Goal: Task Accomplishment & Management: Manage account settings

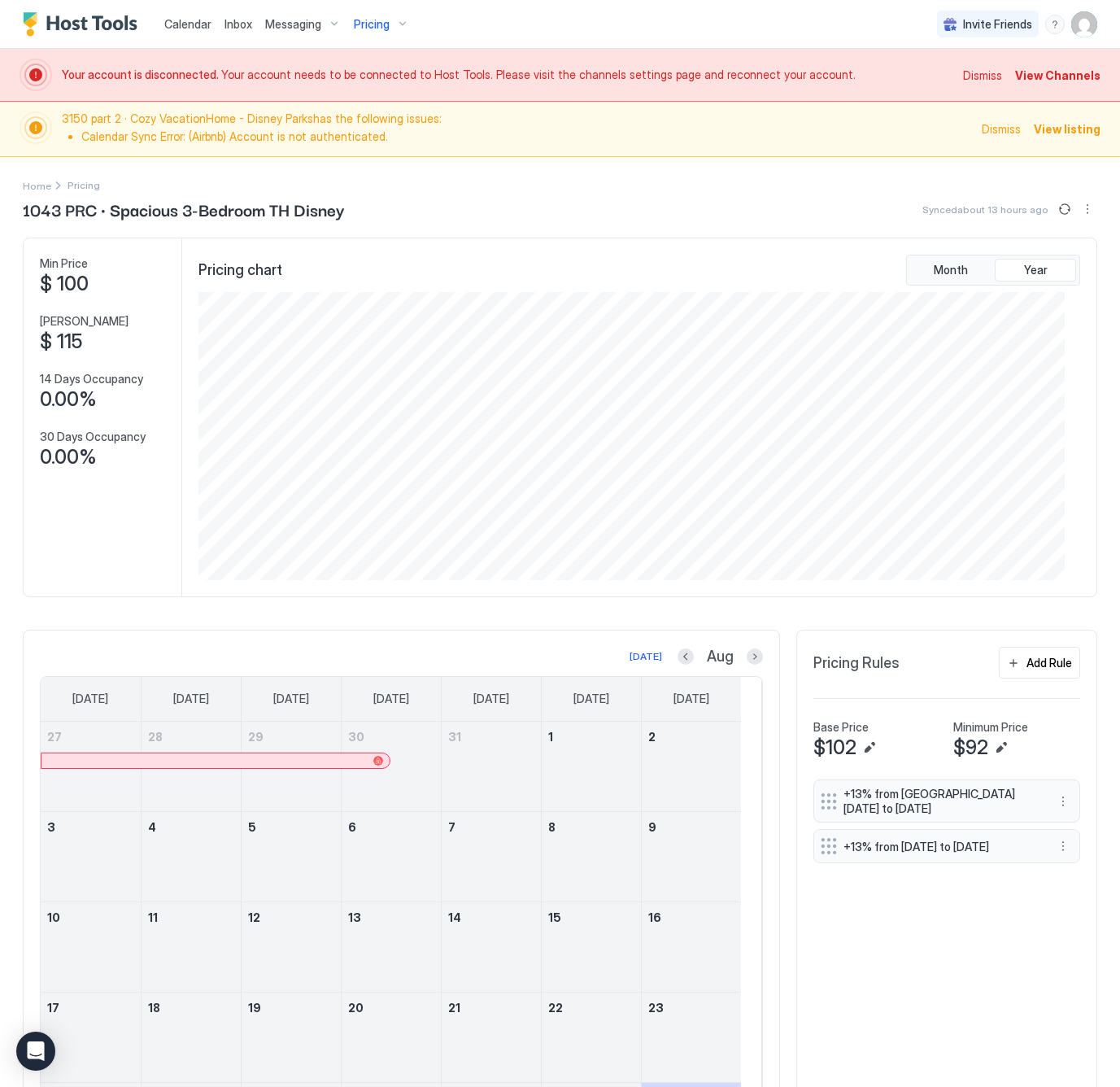
scroll to position [288, 865]
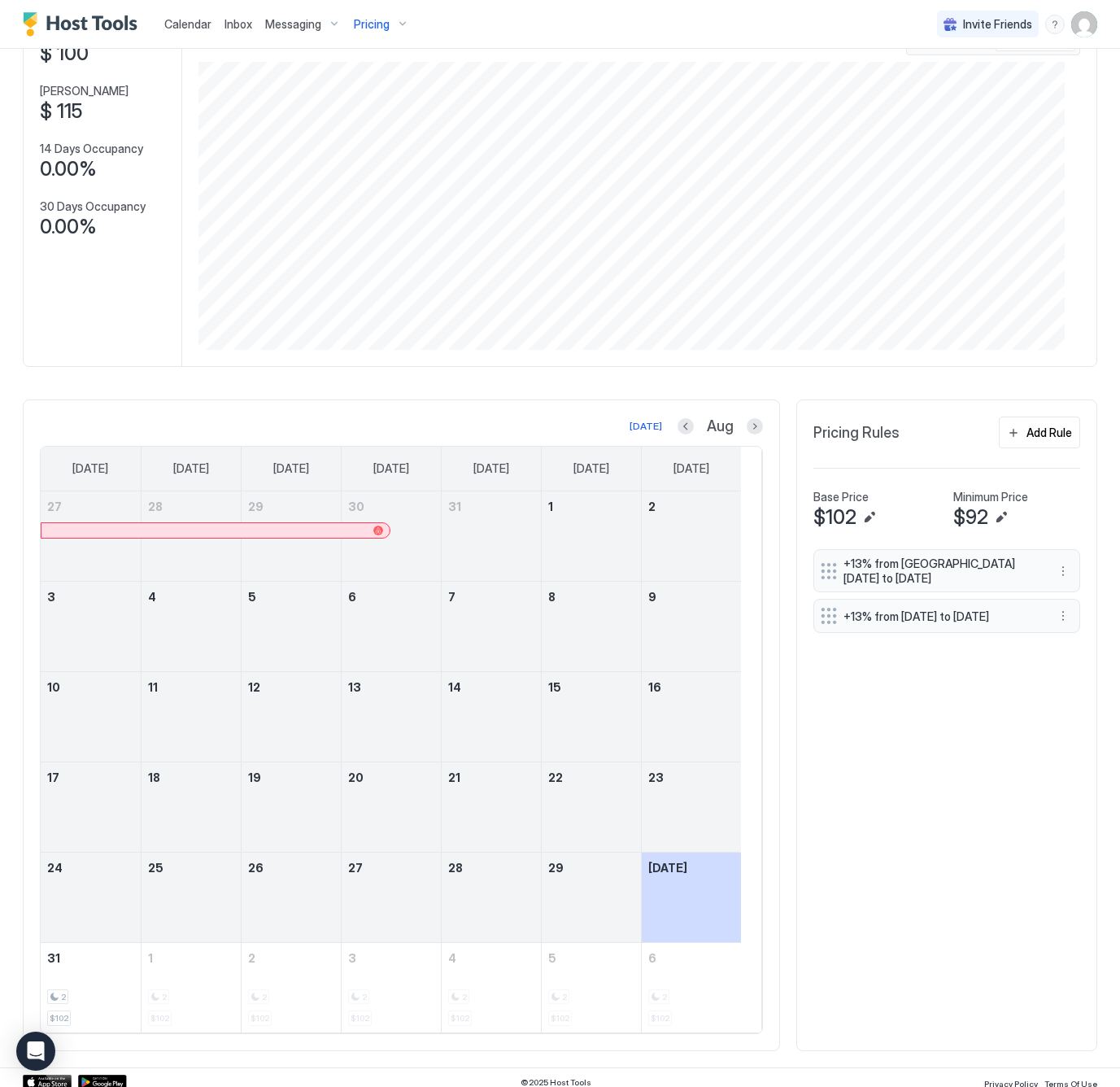
click at [371, 20] on span "Pricing" at bounding box center [372, 24] width 36 height 15
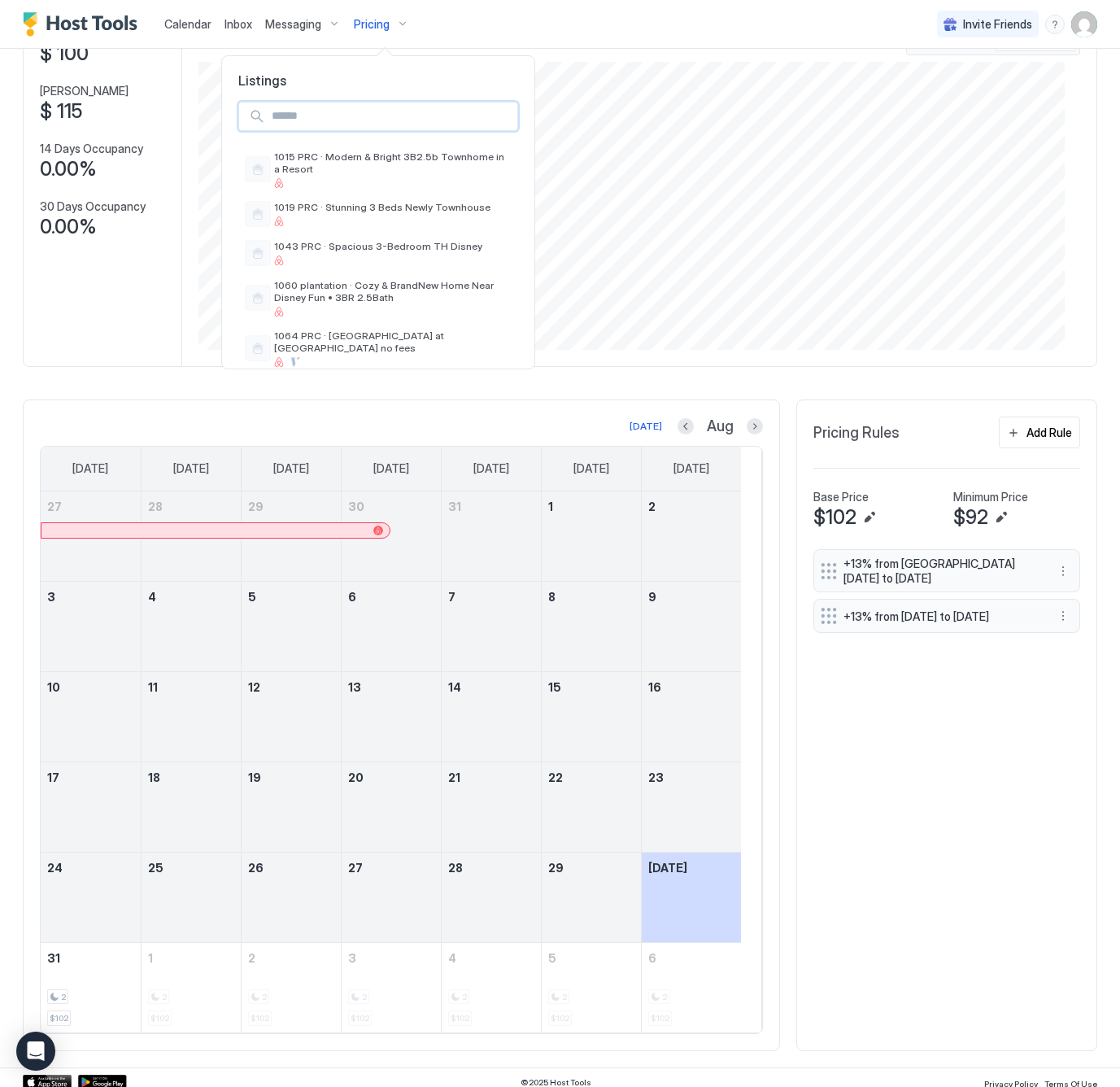
click at [345, 113] on input "Input Field" at bounding box center [391, 116] width 253 height 27
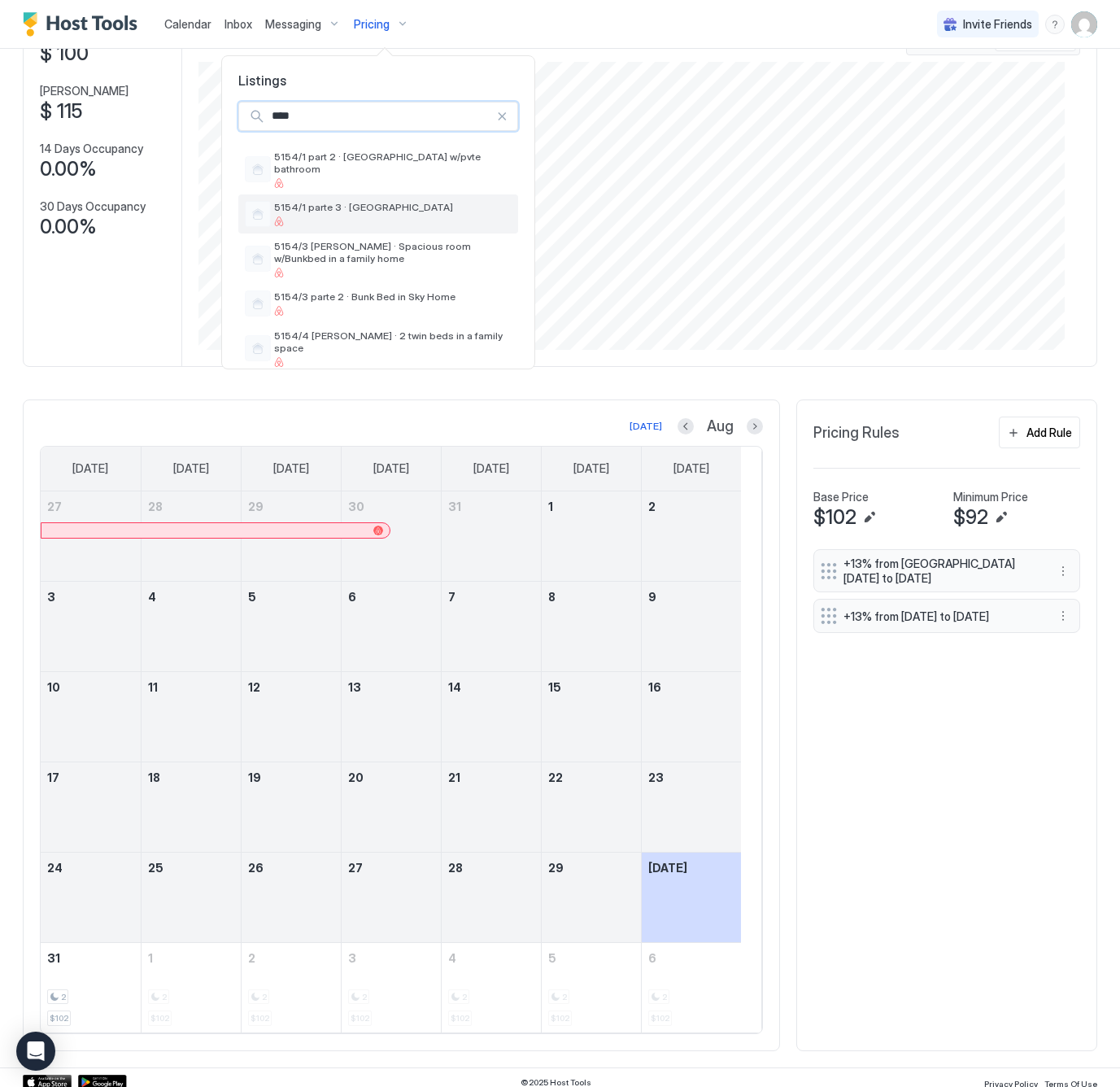
type input "****"
click at [340, 204] on div "5154/1 parte 3 · [GEOGRAPHIC_DATA]" at bounding box center [393, 214] width 238 height 25
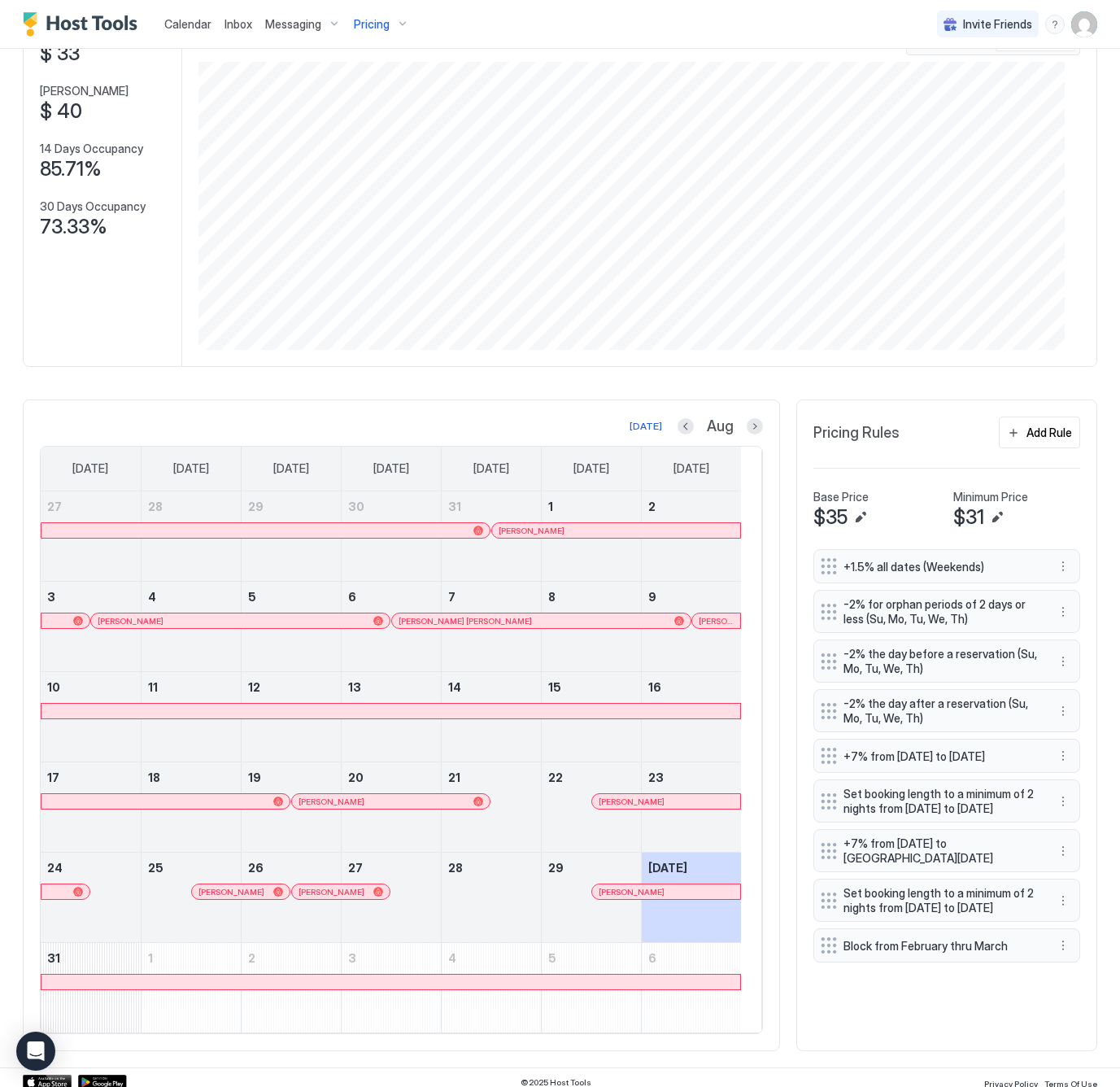
scroll to position [248, 0]
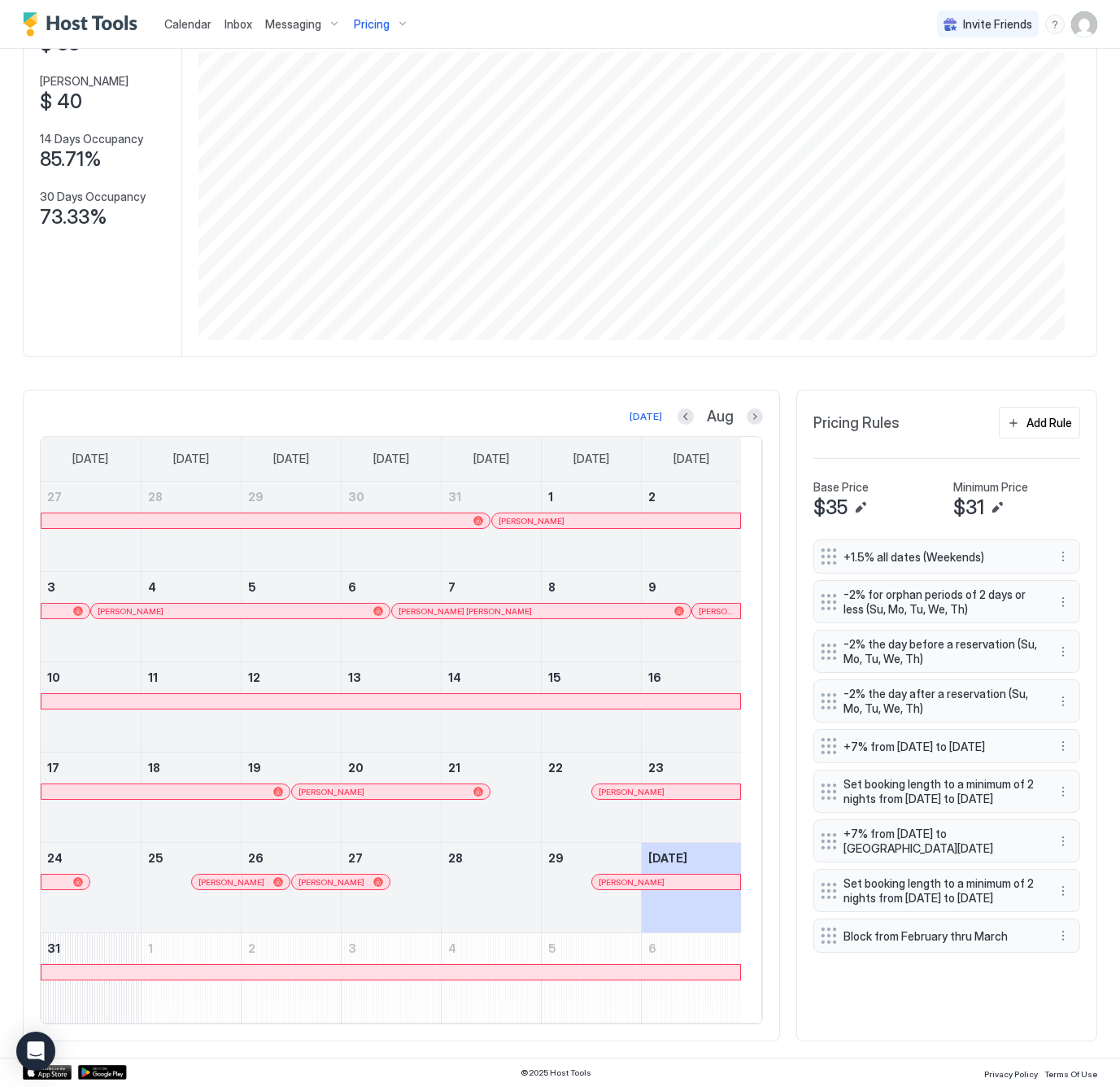
click at [362, 22] on span "Pricing" at bounding box center [372, 24] width 36 height 15
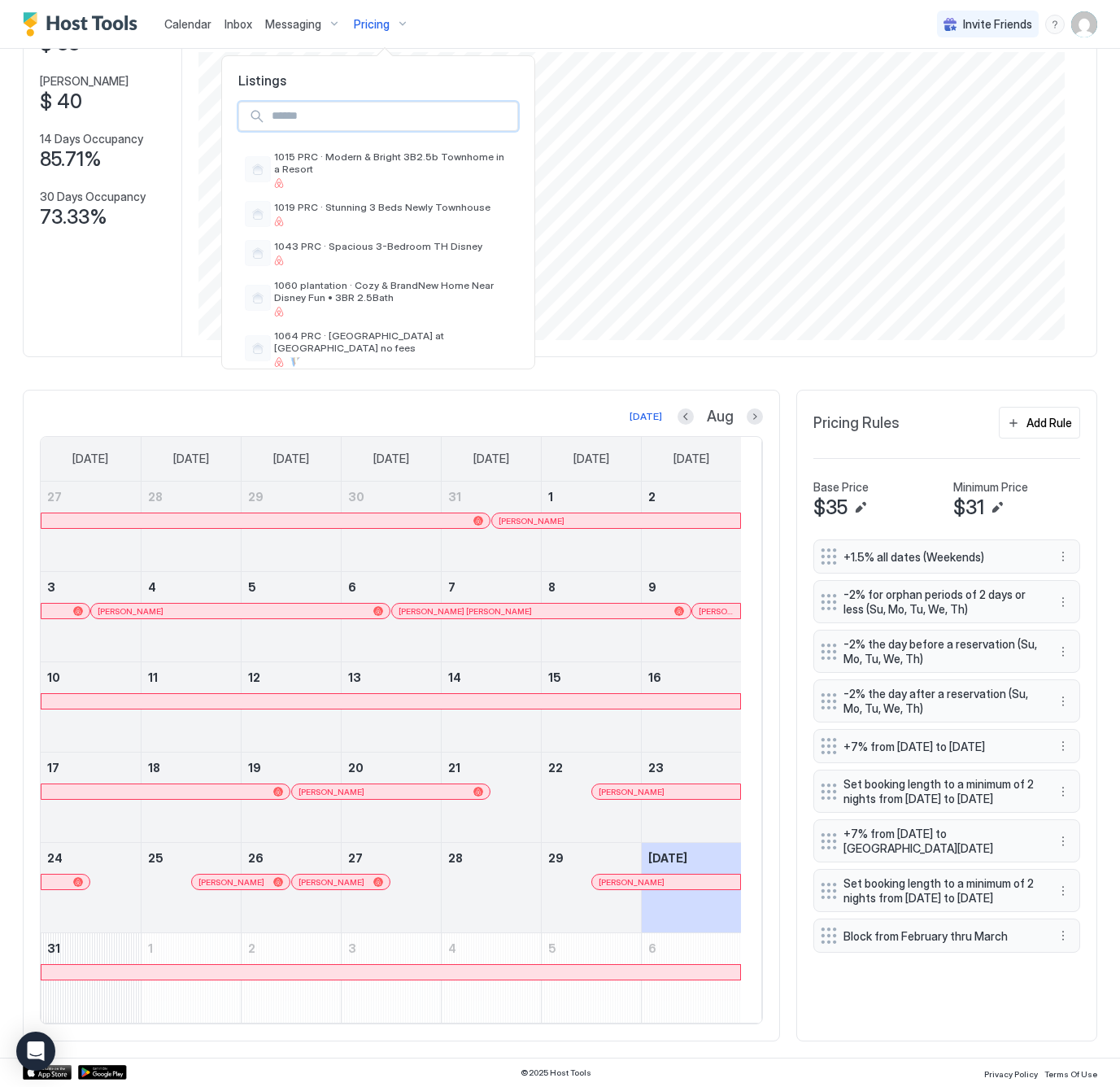
click at [344, 123] on input "Input Field" at bounding box center [391, 116] width 253 height 27
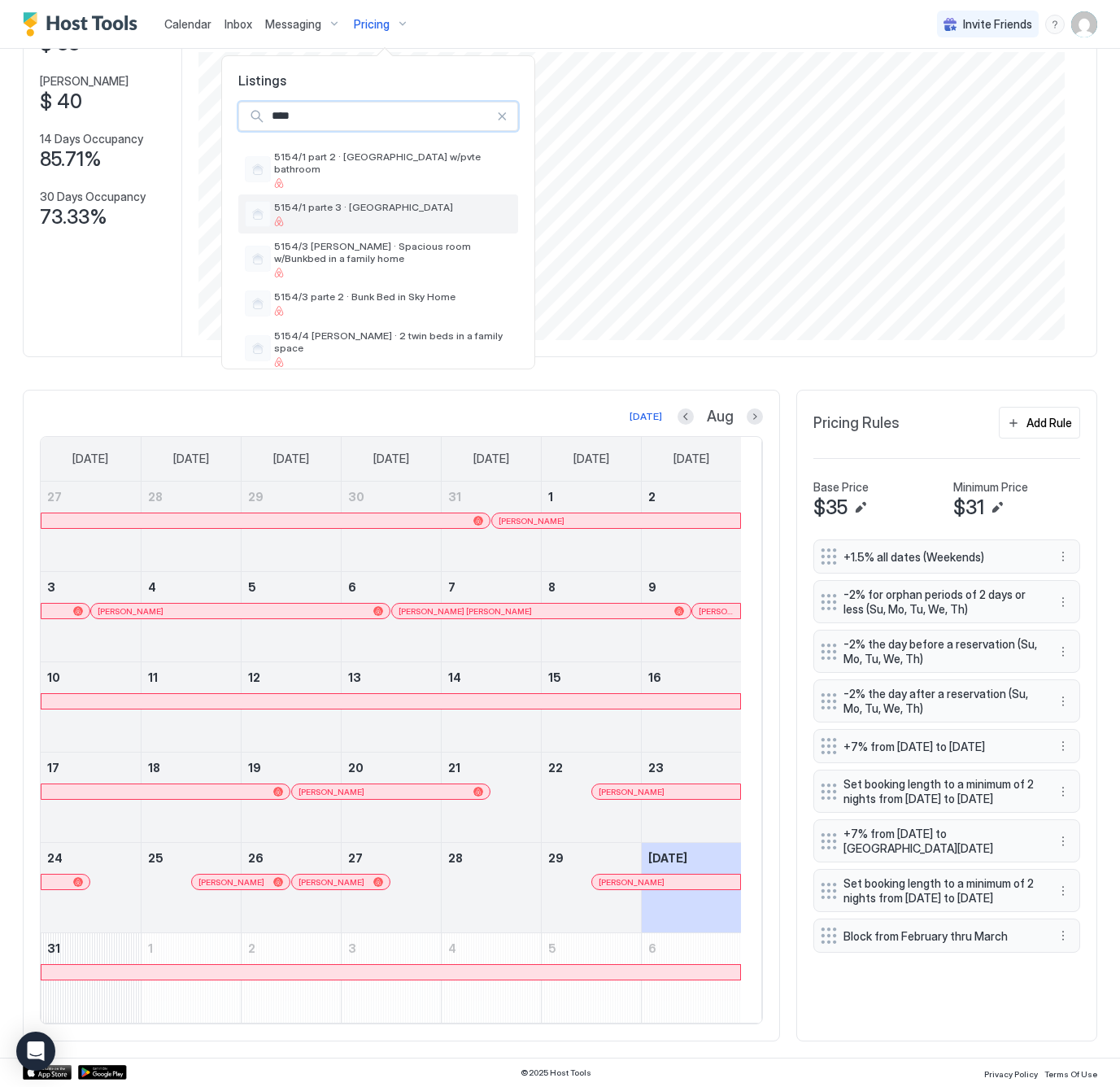
type input "****"
click at [371, 204] on div "5154/1 parte 3 · [GEOGRAPHIC_DATA]" at bounding box center [393, 214] width 238 height 25
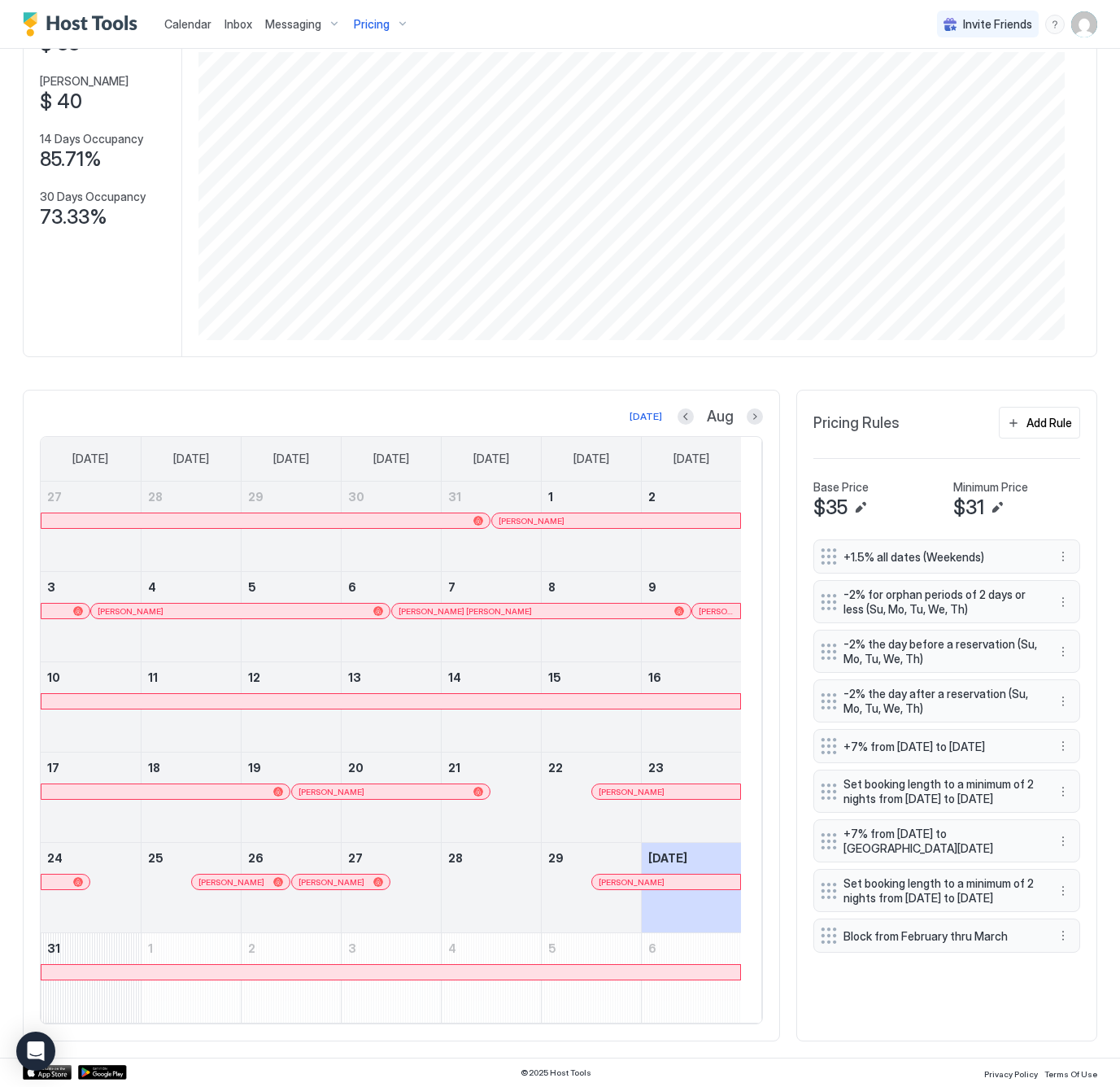
click at [369, 25] on span "Pricing" at bounding box center [372, 24] width 36 height 15
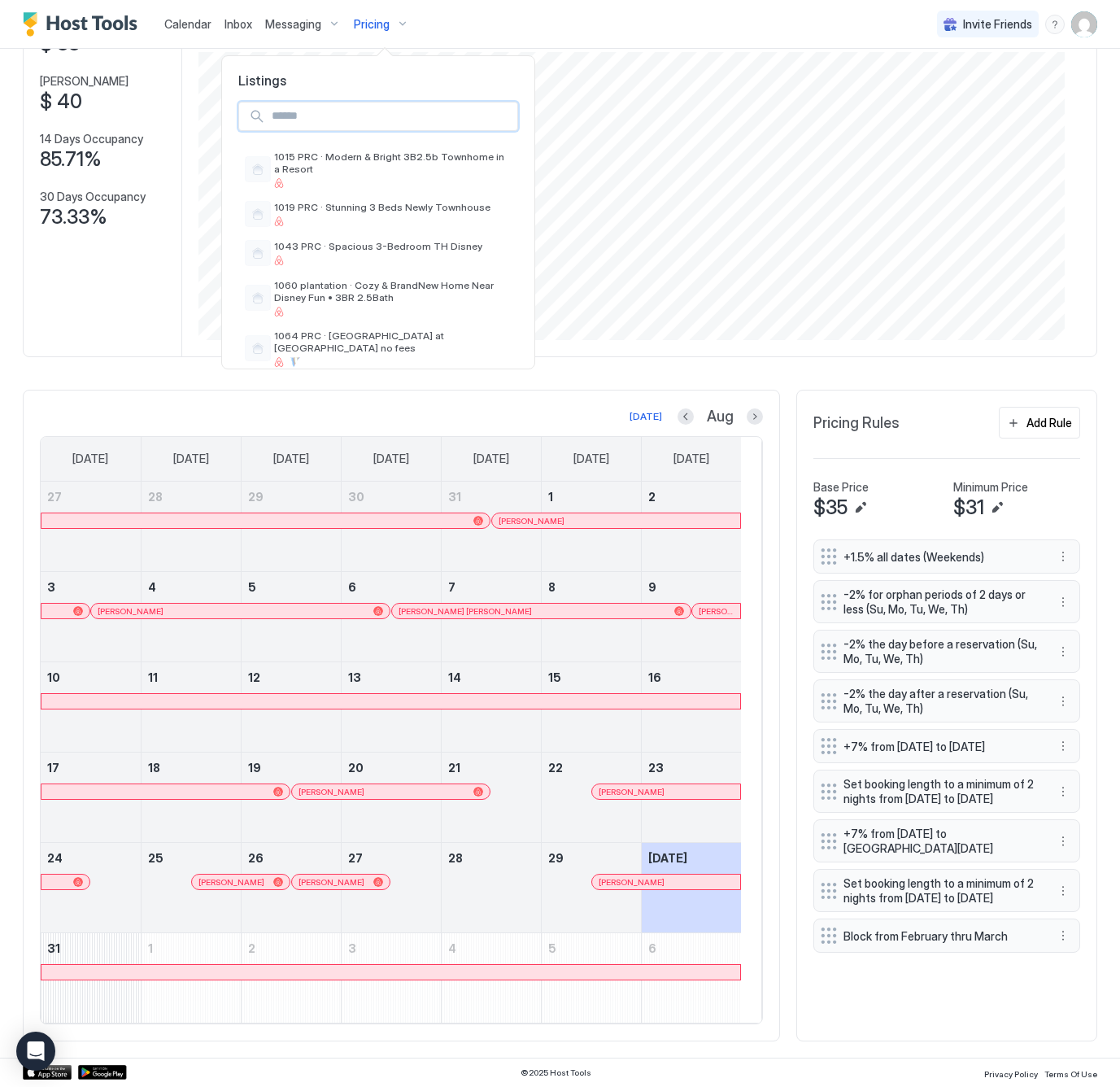
click at [380, 113] on input "Input Field" at bounding box center [391, 116] width 253 height 27
type input "****"
click at [367, 306] on div at bounding box center [393, 311] width 238 height 10
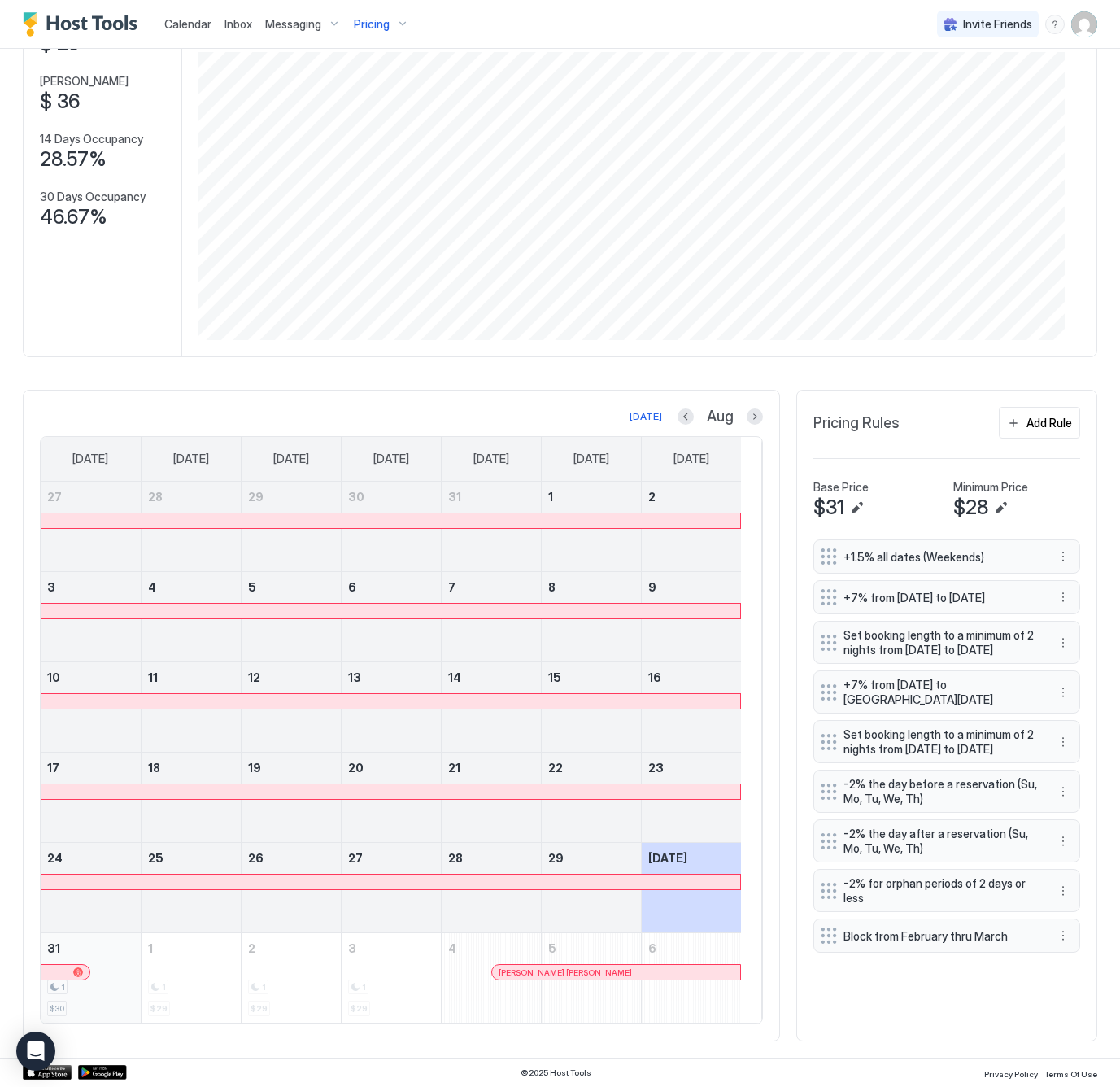
click at [110, 994] on div "1 $30" at bounding box center [90, 978] width 87 height 76
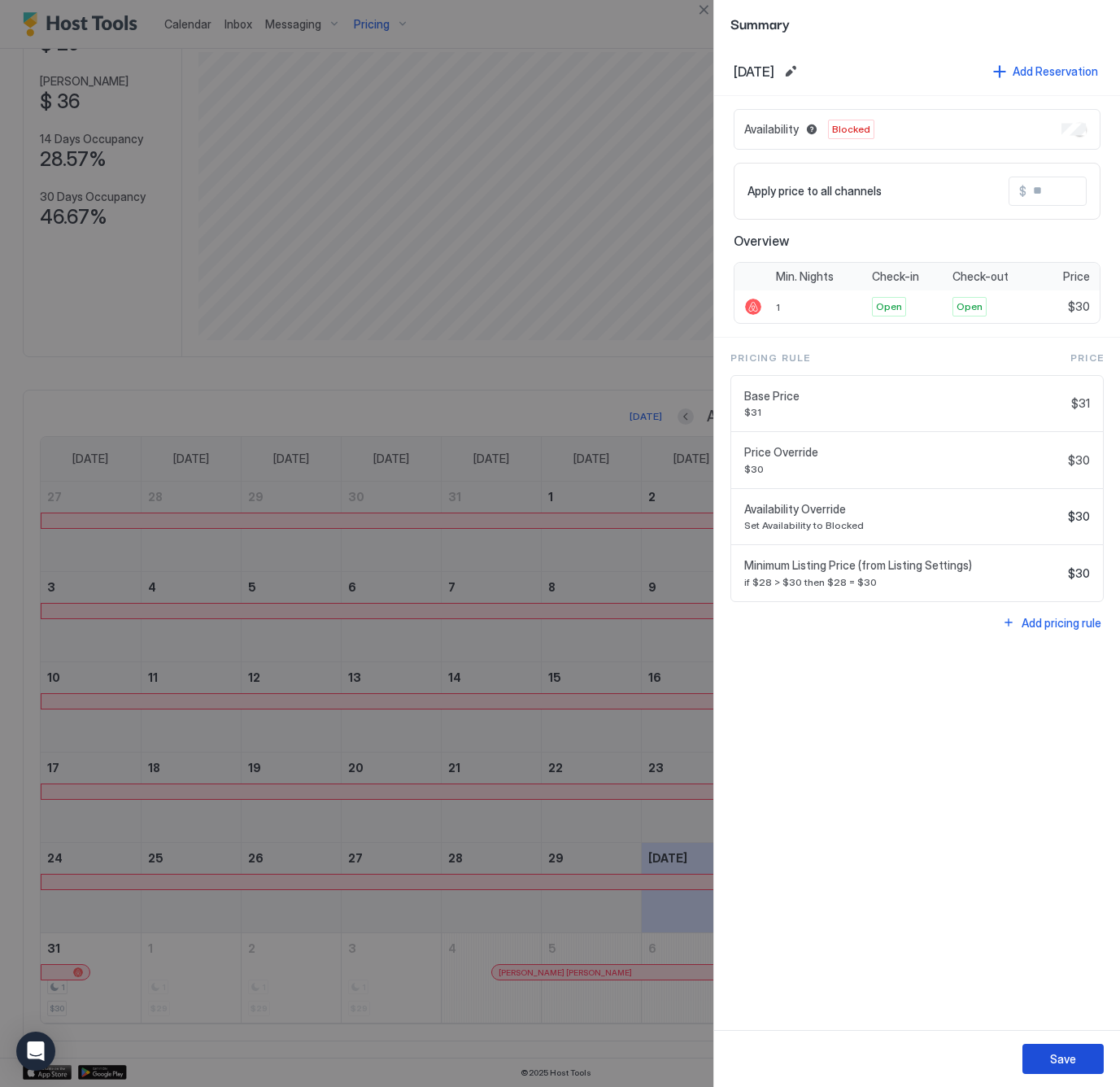
click at [1033, 1055] on button "Save" at bounding box center [1062, 1059] width 81 height 30
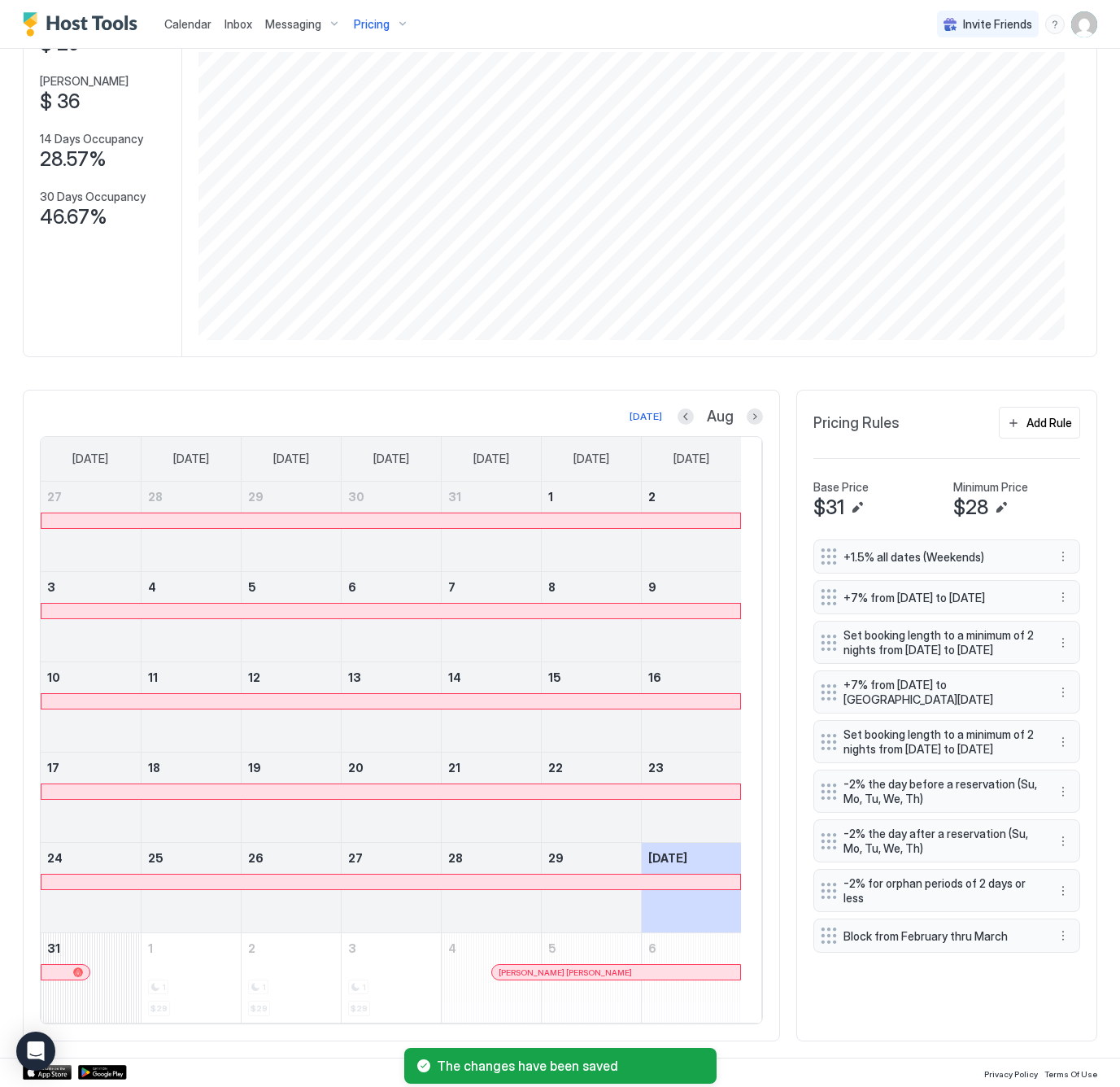
click at [375, 20] on span "Pricing" at bounding box center [372, 24] width 36 height 15
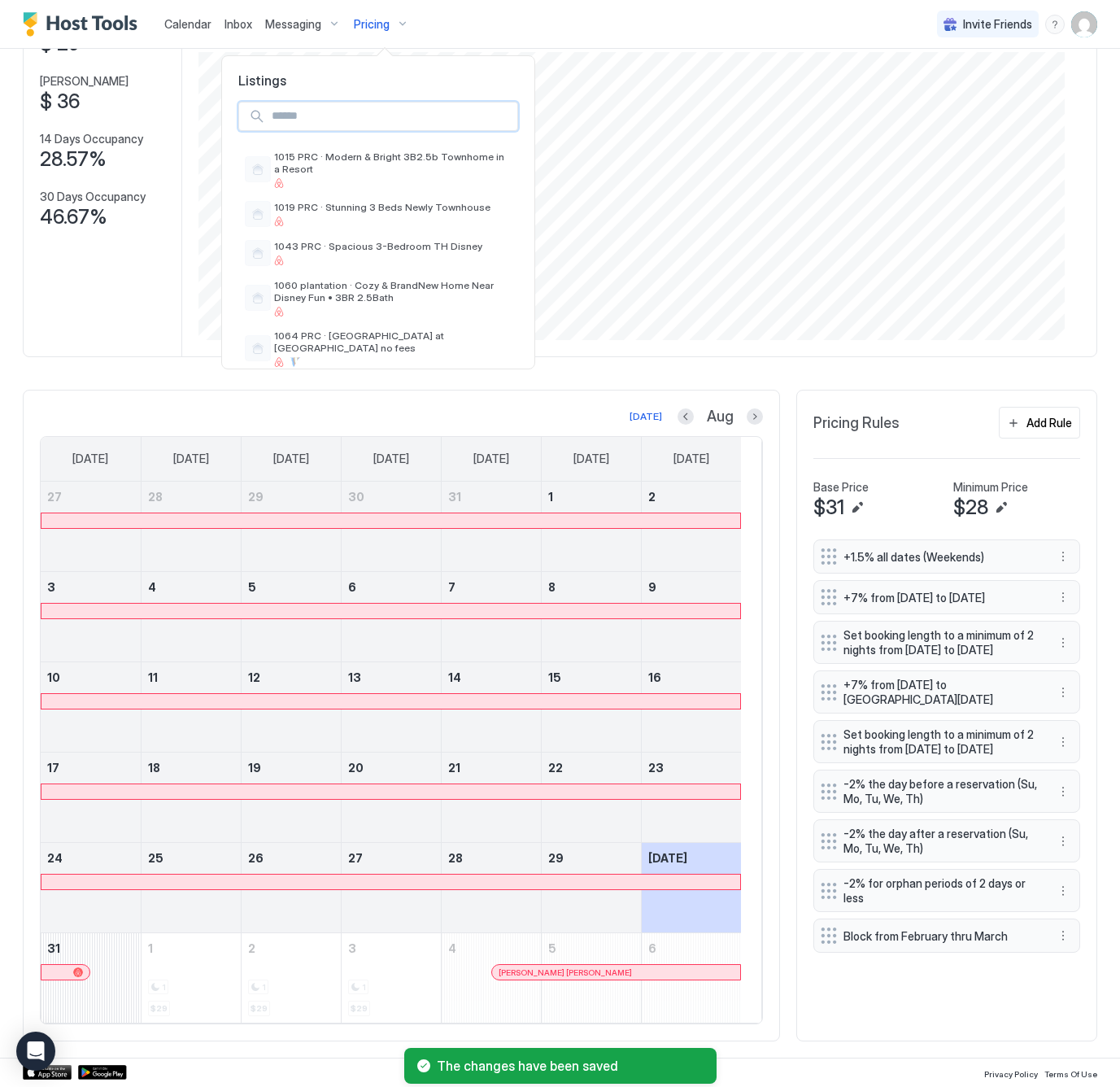
click at [370, 123] on input "Input Field" at bounding box center [391, 116] width 253 height 27
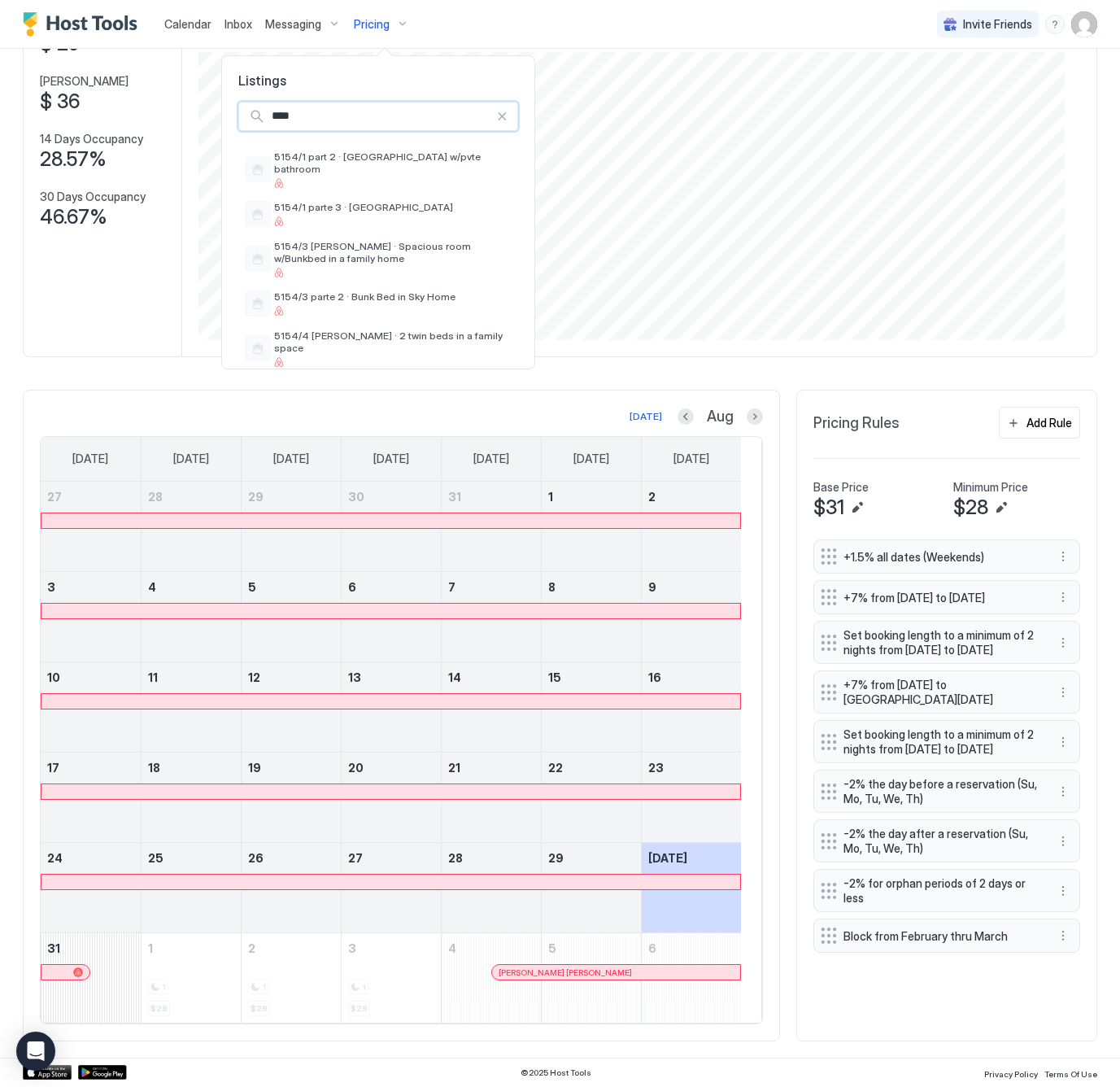
type input "****"
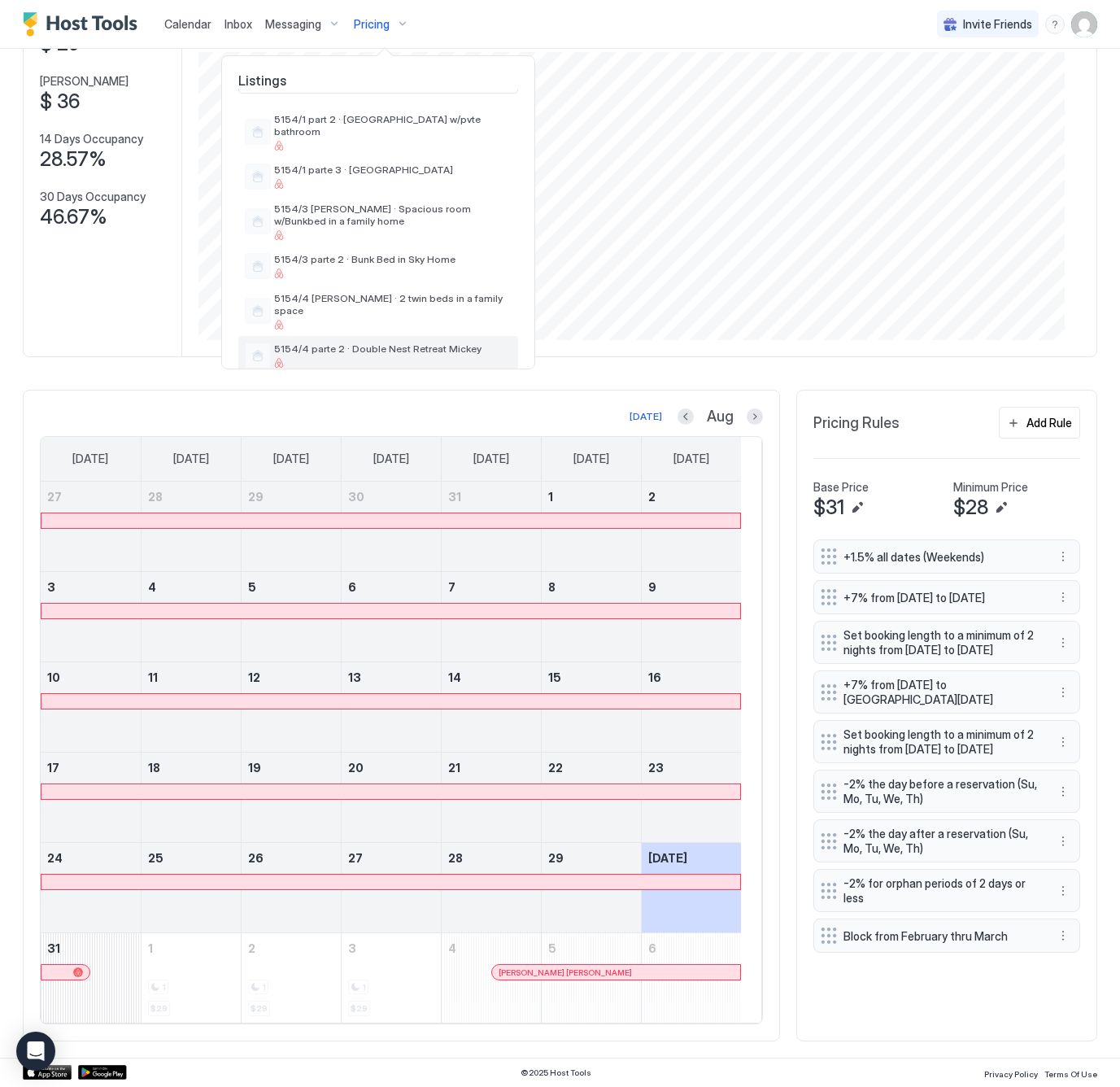
click at [459, 358] on div at bounding box center [393, 363] width 238 height 10
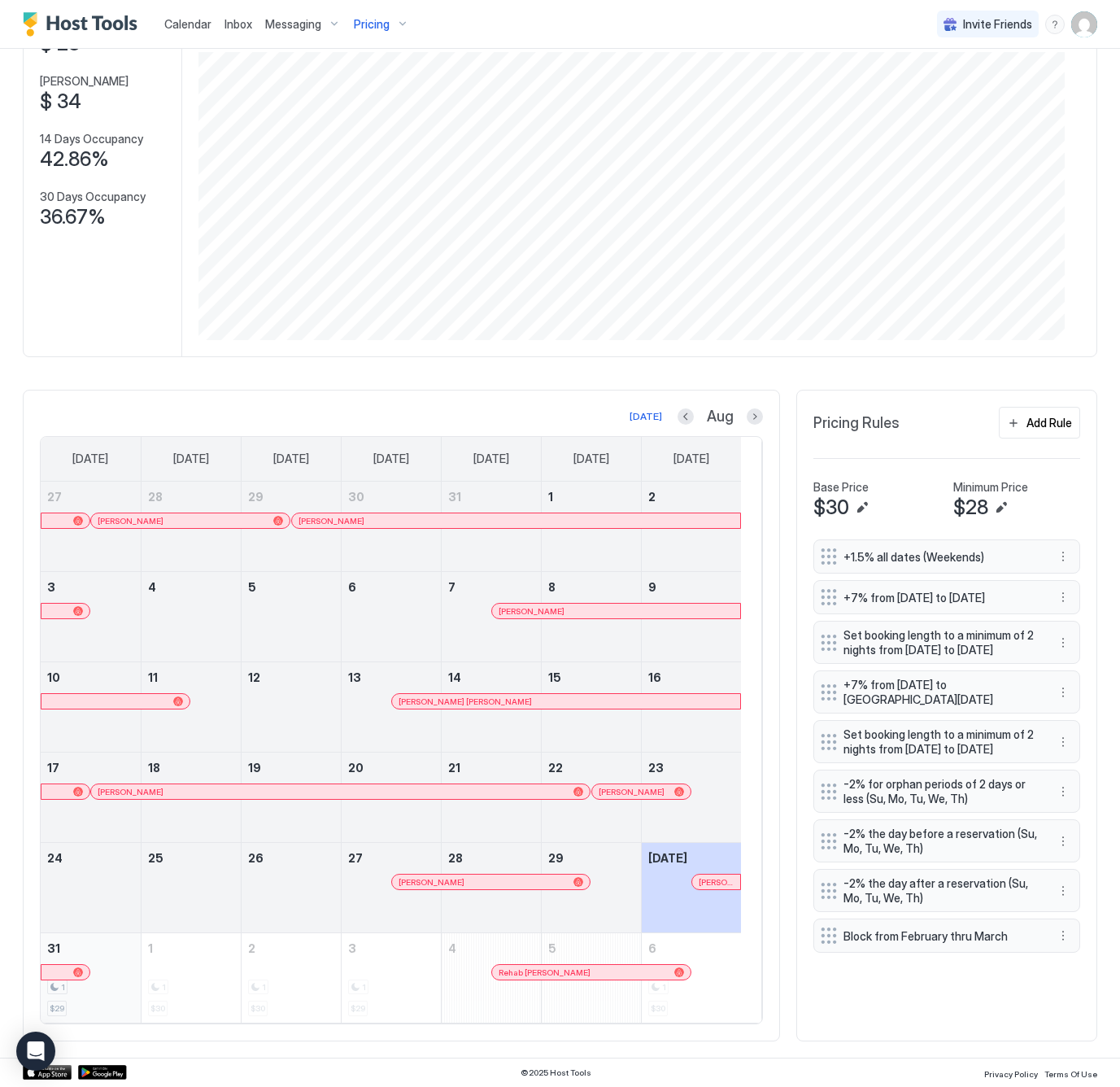
click at [99, 993] on div "1 $29" at bounding box center [90, 978] width 87 height 76
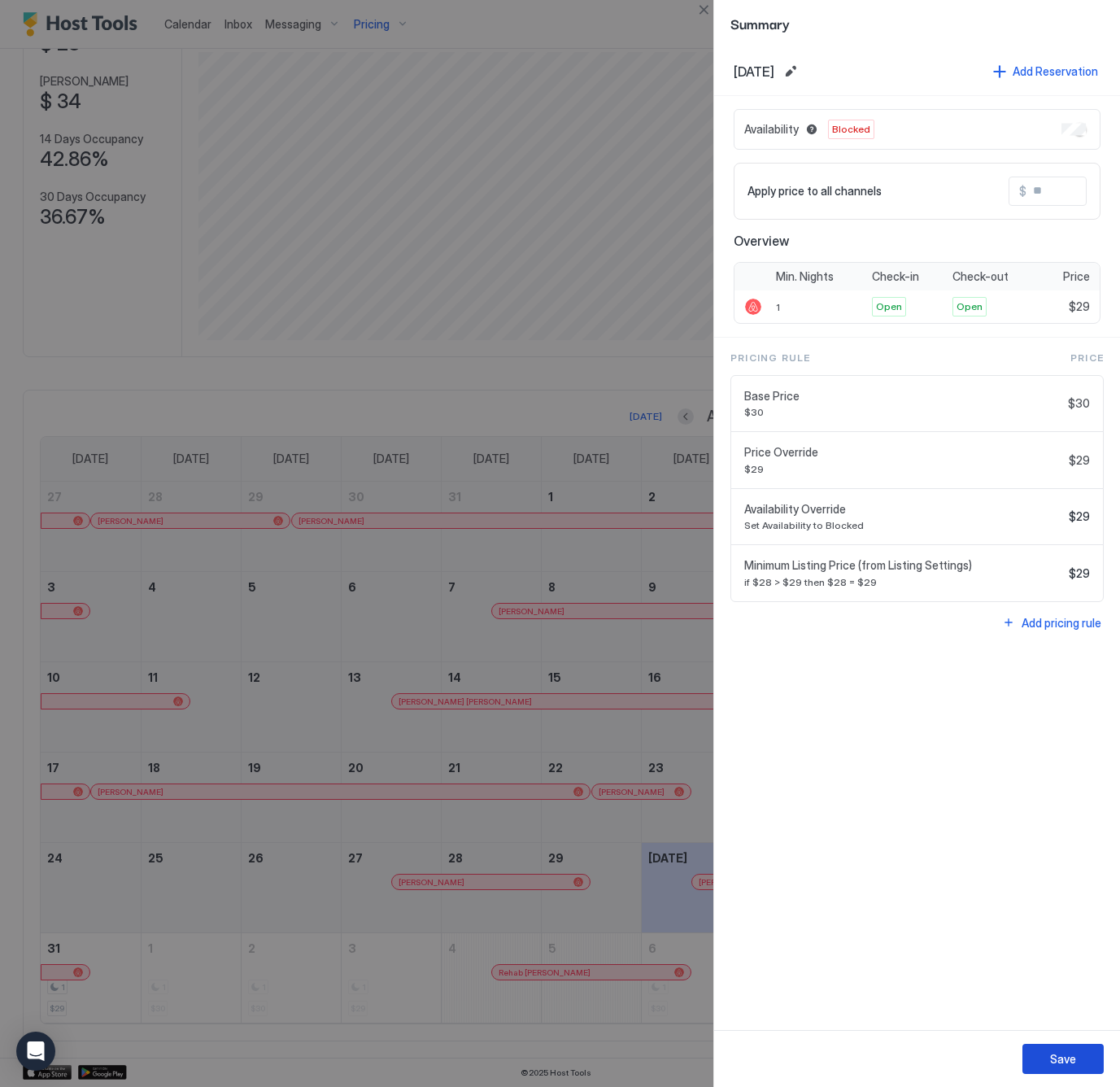
click at [1057, 1046] on button "Save" at bounding box center [1062, 1059] width 81 height 30
